Goal: Book appointment/travel/reservation

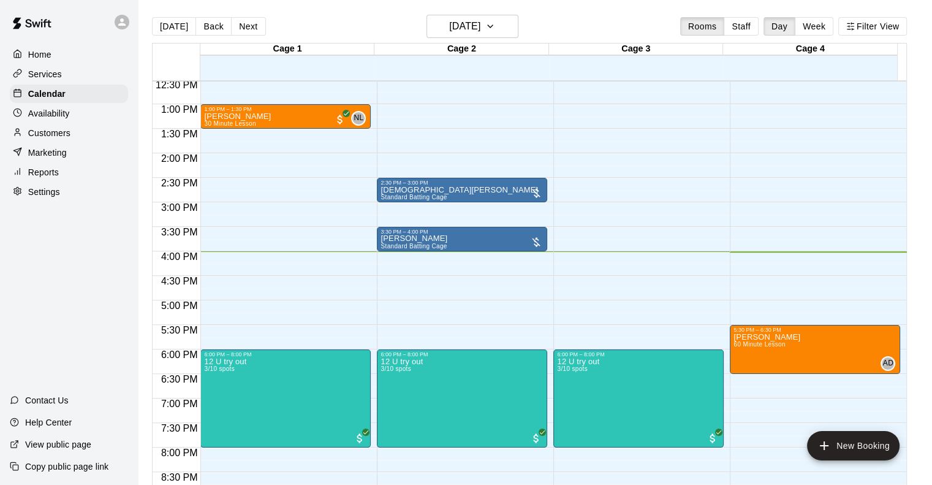
scroll to position [599, 0]
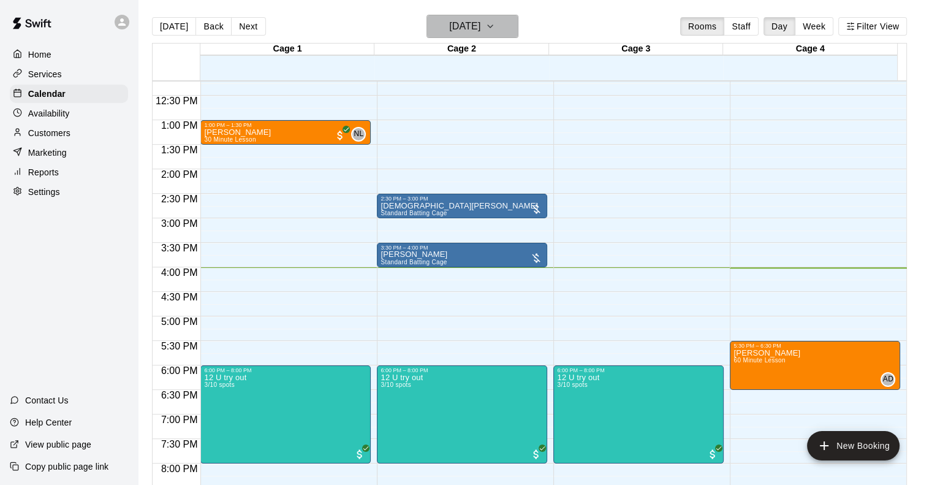
click at [480, 27] on h6 "[DATE]" at bounding box center [464, 26] width 31 height 17
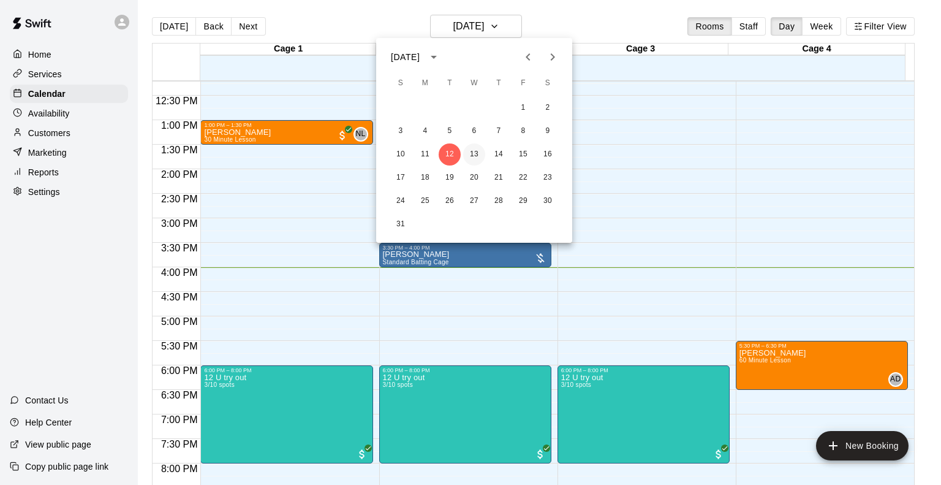
click at [476, 158] on button "13" at bounding box center [474, 154] width 22 height 22
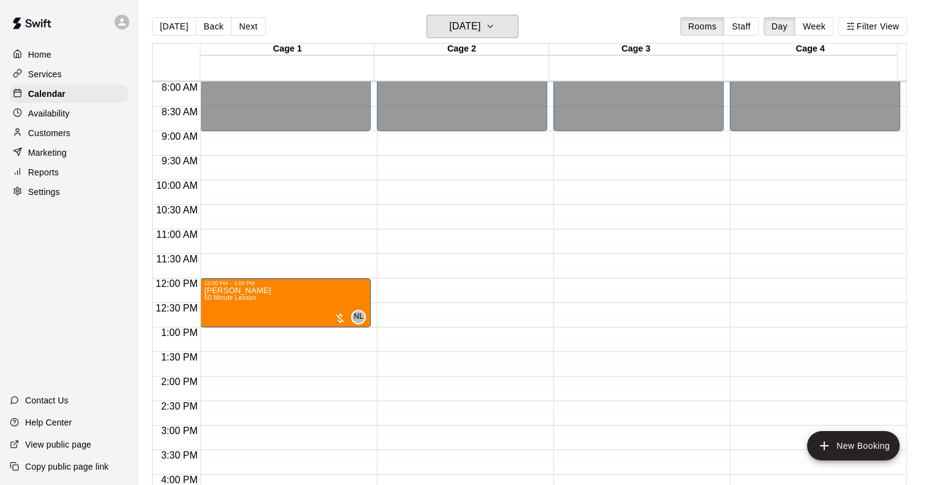
scroll to position [391, 0]
click at [480, 23] on h6 "[DATE]" at bounding box center [464, 26] width 31 height 17
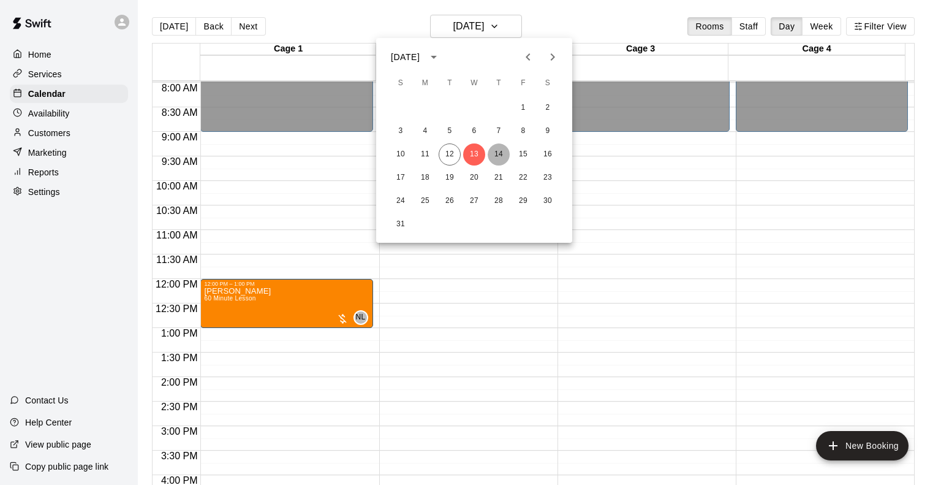
click at [491, 148] on button "14" at bounding box center [499, 154] width 22 height 22
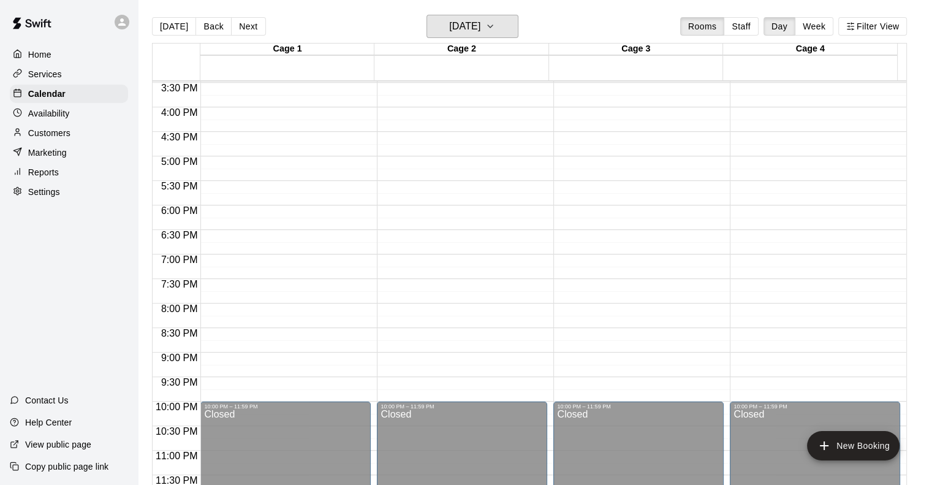
scroll to position [452, 0]
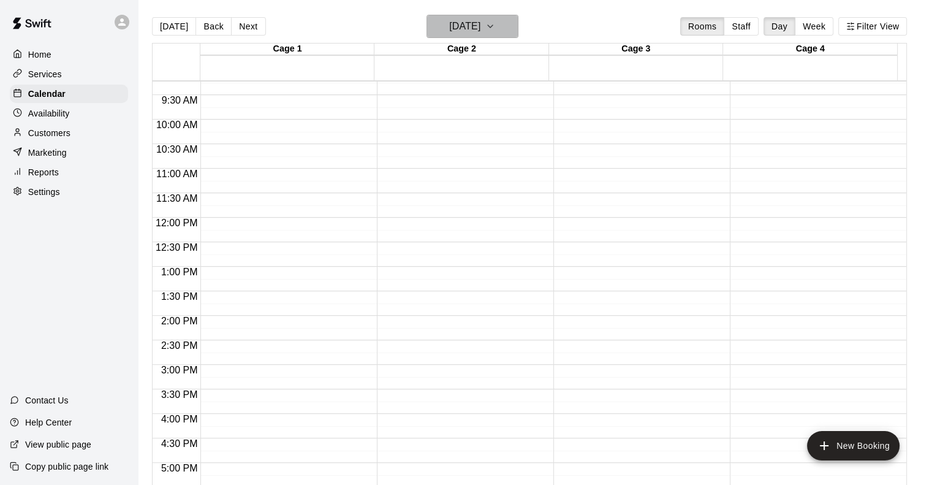
click at [480, 31] on h6 "[DATE]" at bounding box center [464, 26] width 31 height 17
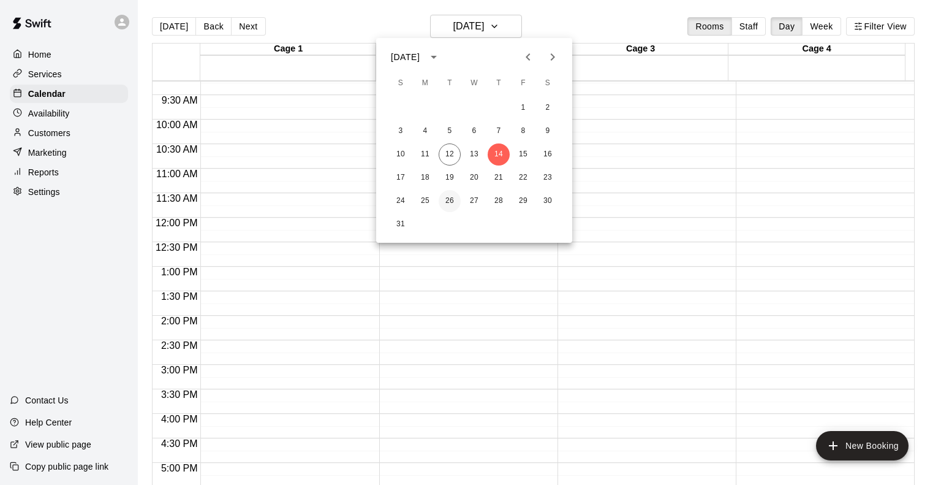
click at [456, 199] on button "26" at bounding box center [450, 201] width 22 height 22
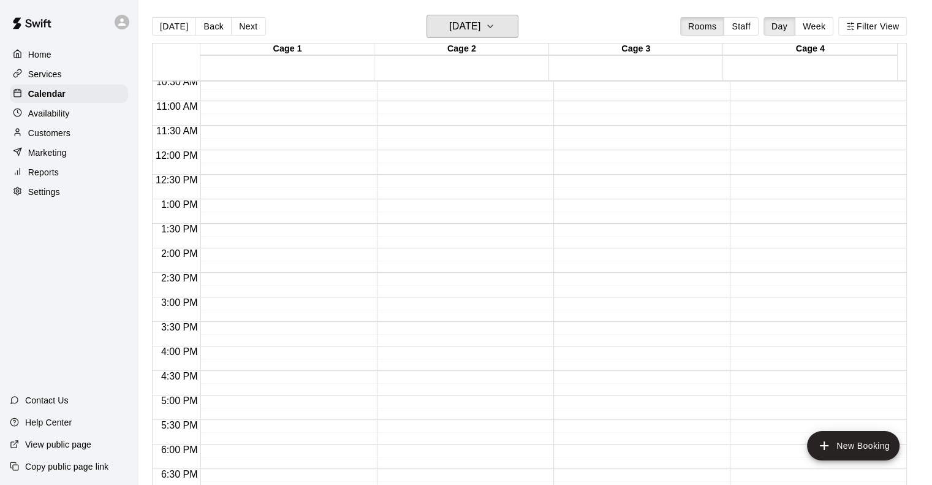
scroll to position [391, 0]
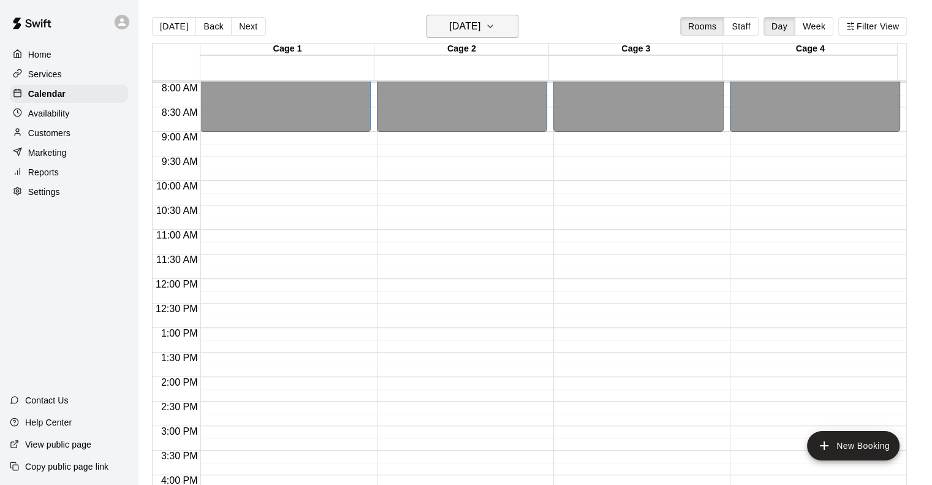
click at [480, 26] on h6 "[DATE]" at bounding box center [464, 26] width 31 height 17
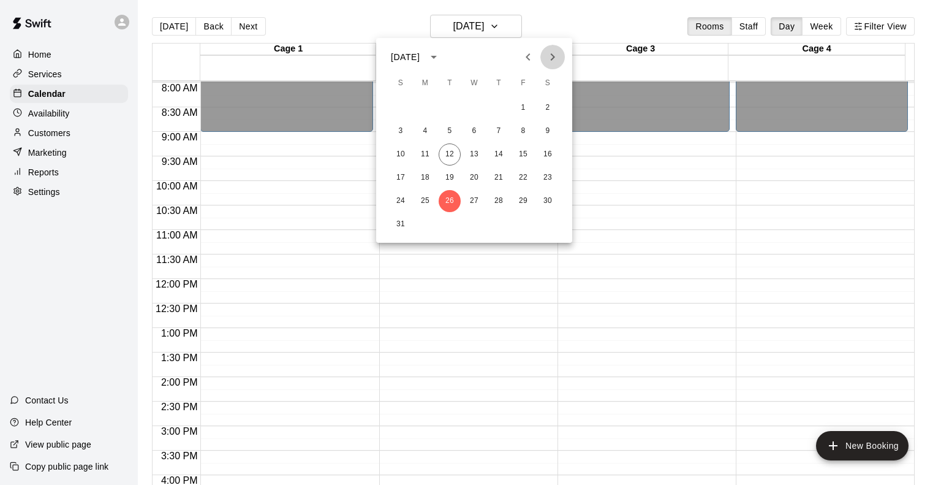
click at [556, 58] on icon "Next month" at bounding box center [552, 57] width 15 height 15
click at [526, 61] on icon "Previous month" at bounding box center [528, 57] width 15 height 15
click at [454, 180] on button "19" at bounding box center [450, 178] width 22 height 22
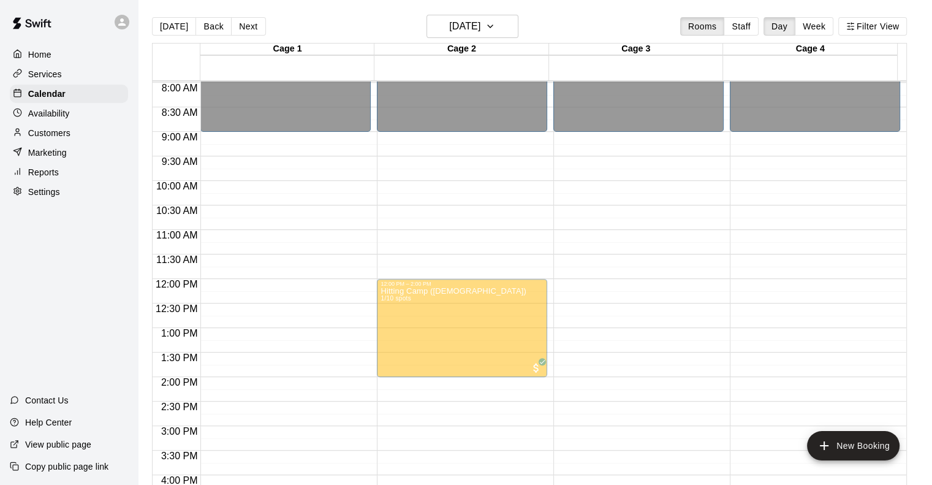
click at [440, 188] on div "Hitting Camp 1/10 spots" at bounding box center [462, 382] width 163 height 485
